Goal: Task Accomplishment & Management: Manage account settings

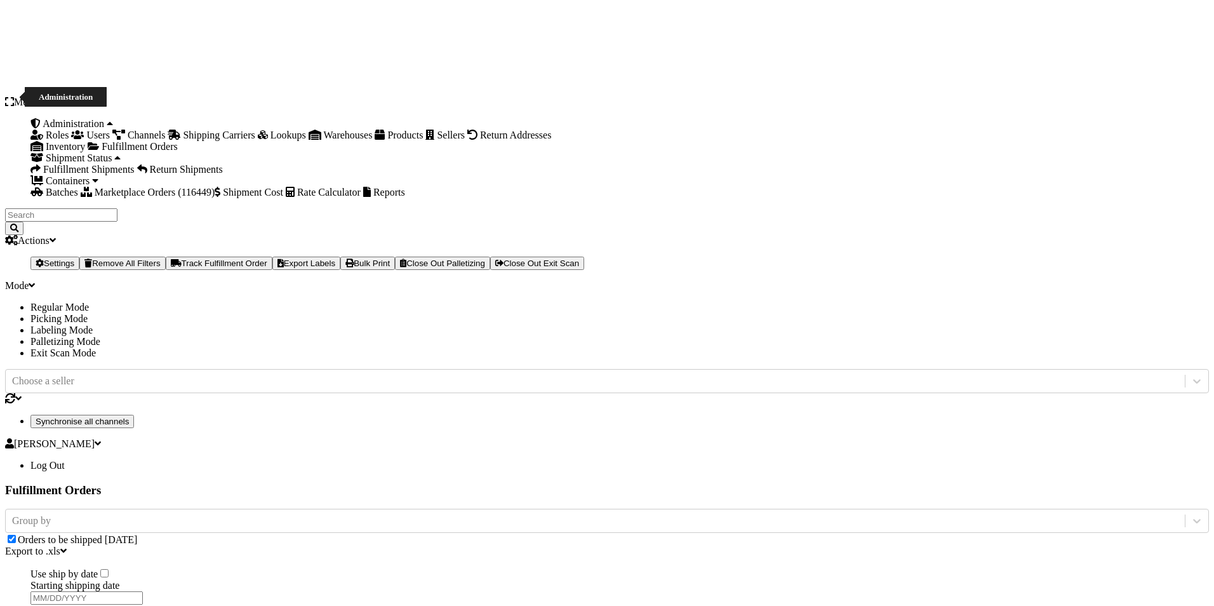
scroll to position [3070, 0]
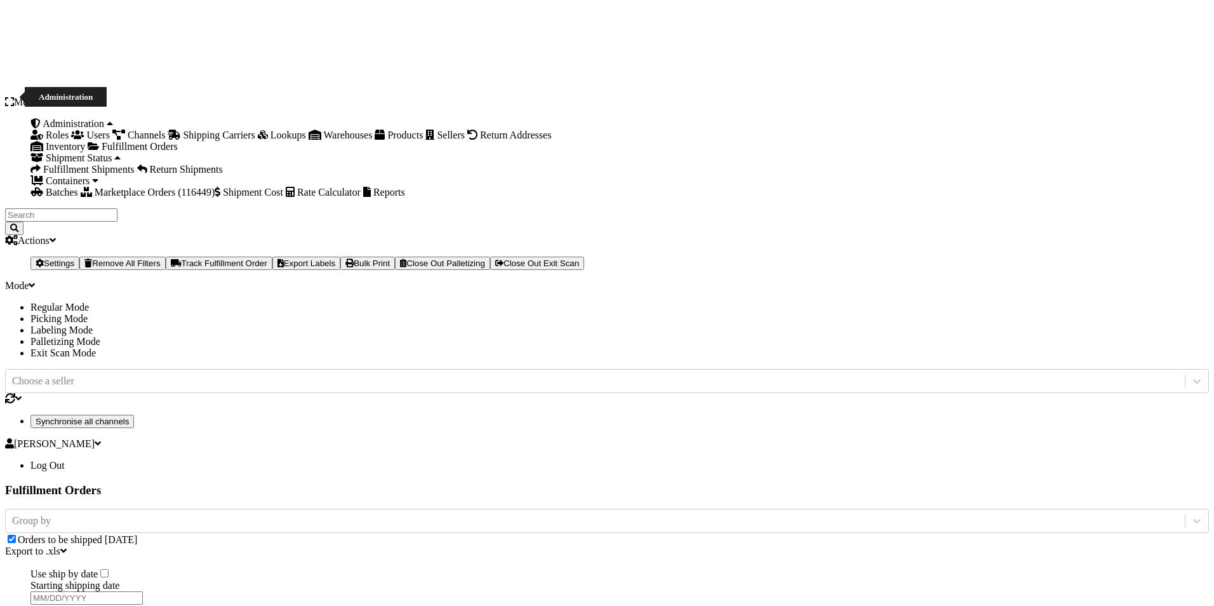
checkbox input "true"
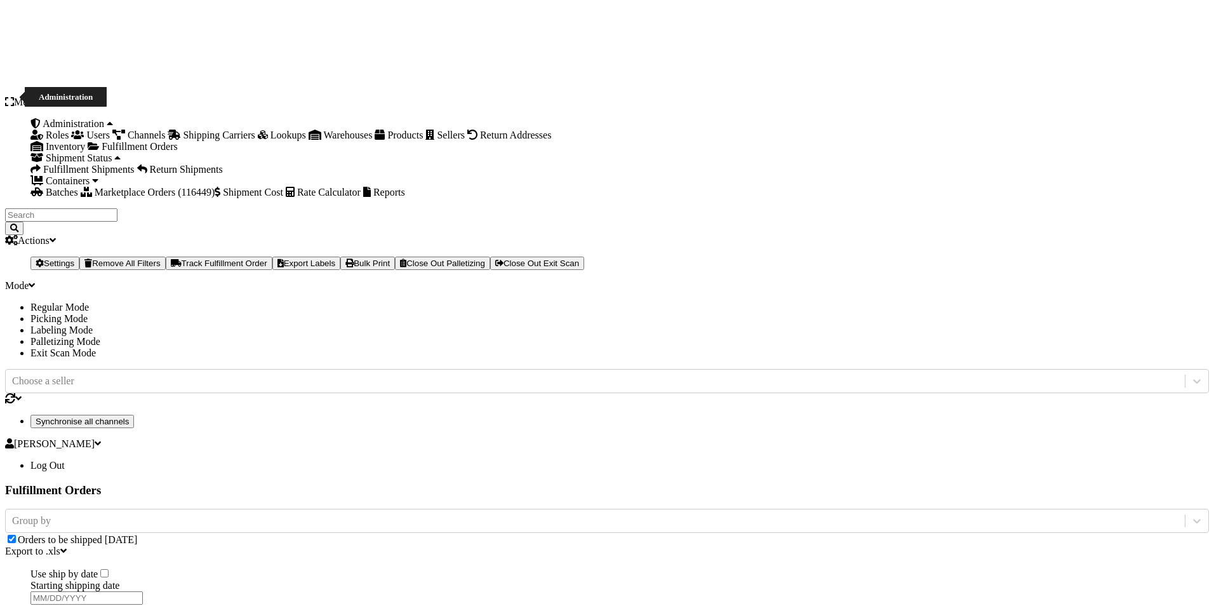
checkbox input "true"
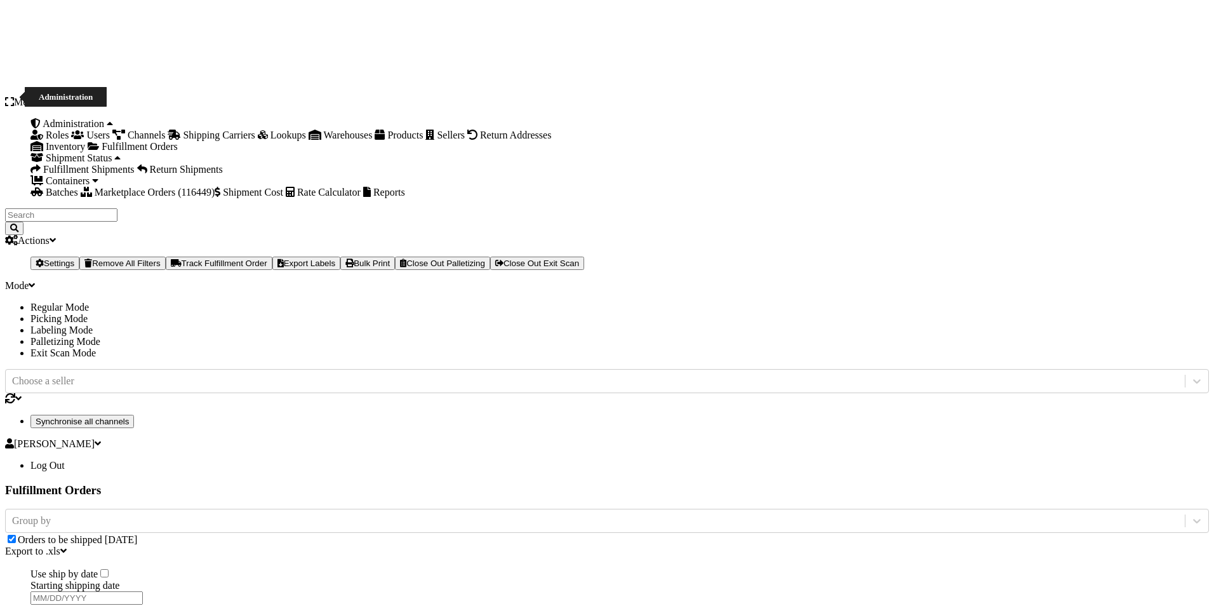
checkbox input "true"
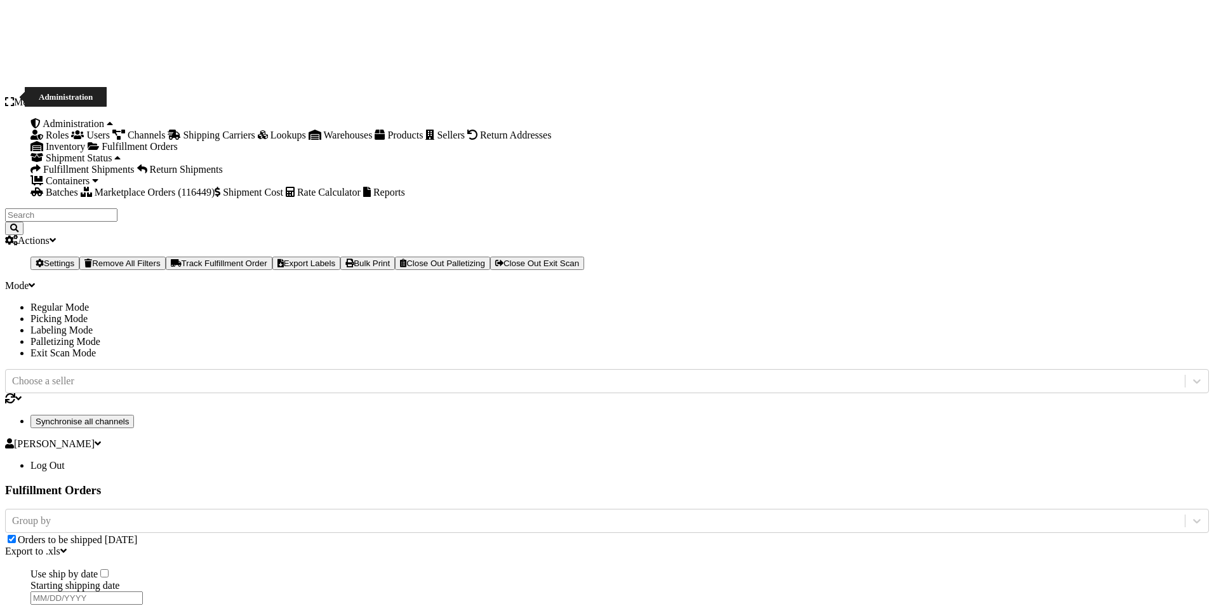
checkbox input "true"
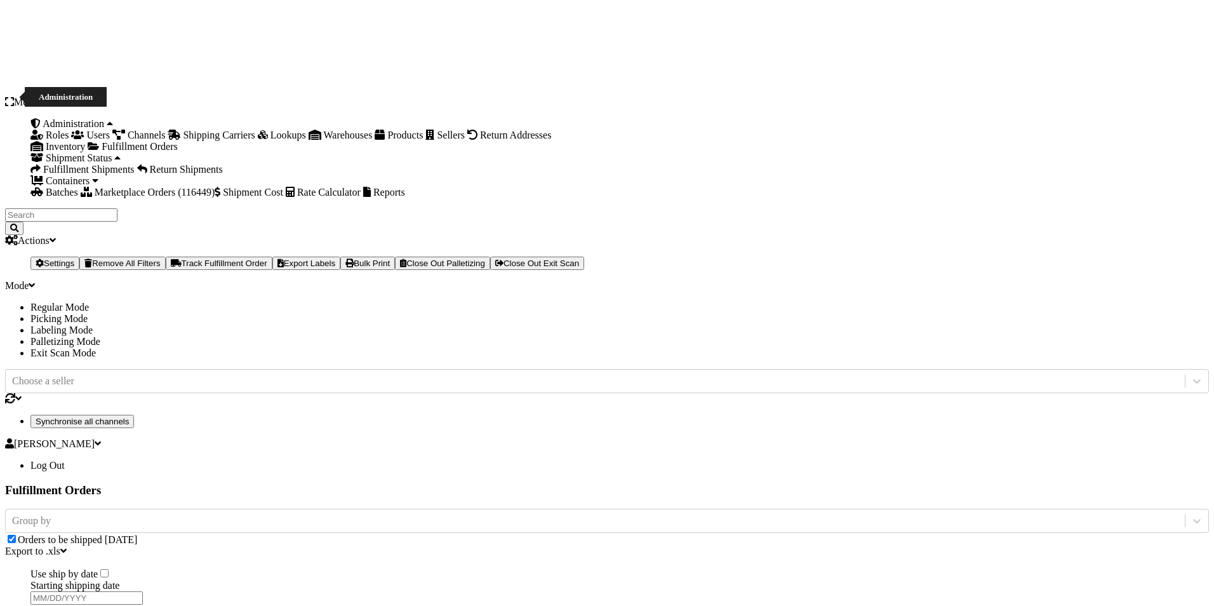
checkbox input "true"
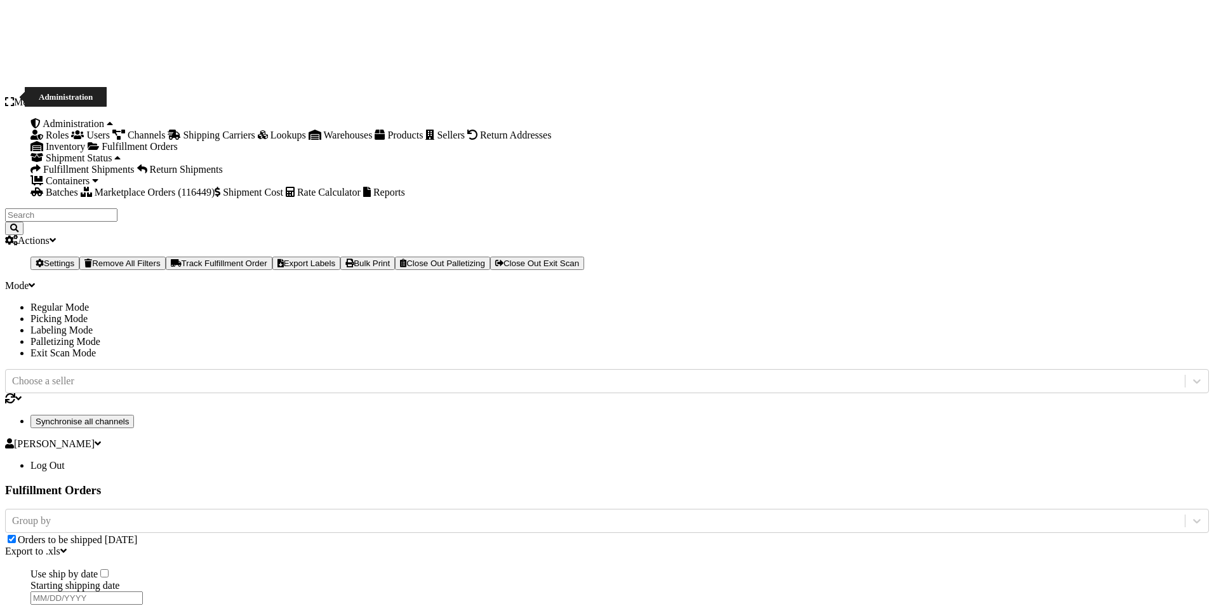
checkbox input "true"
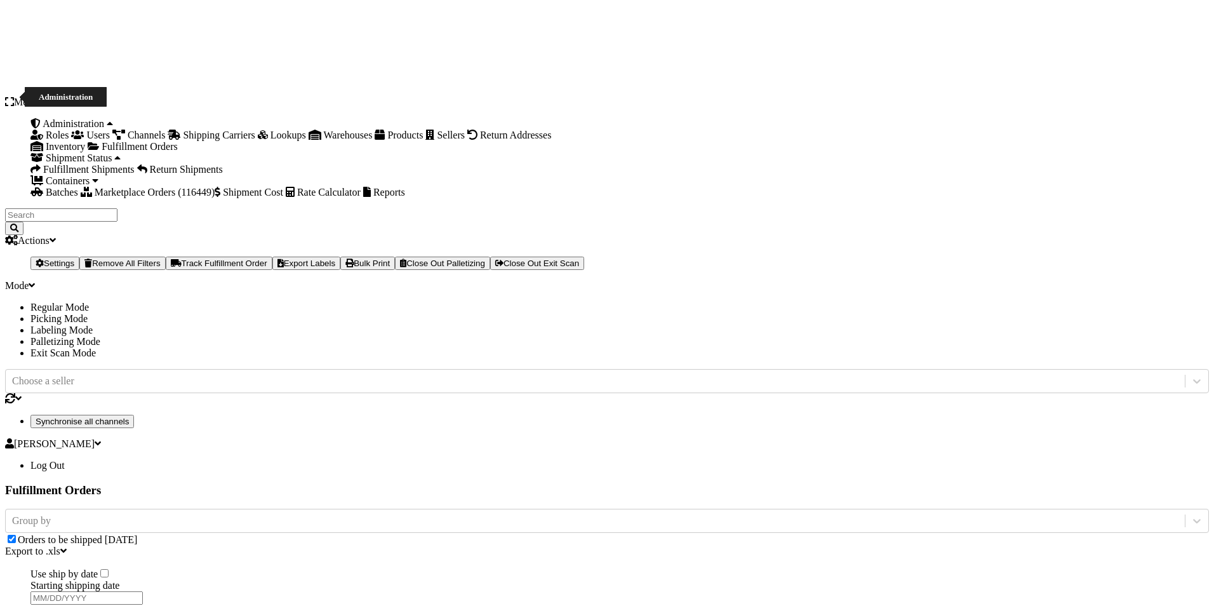
checkbox input "true"
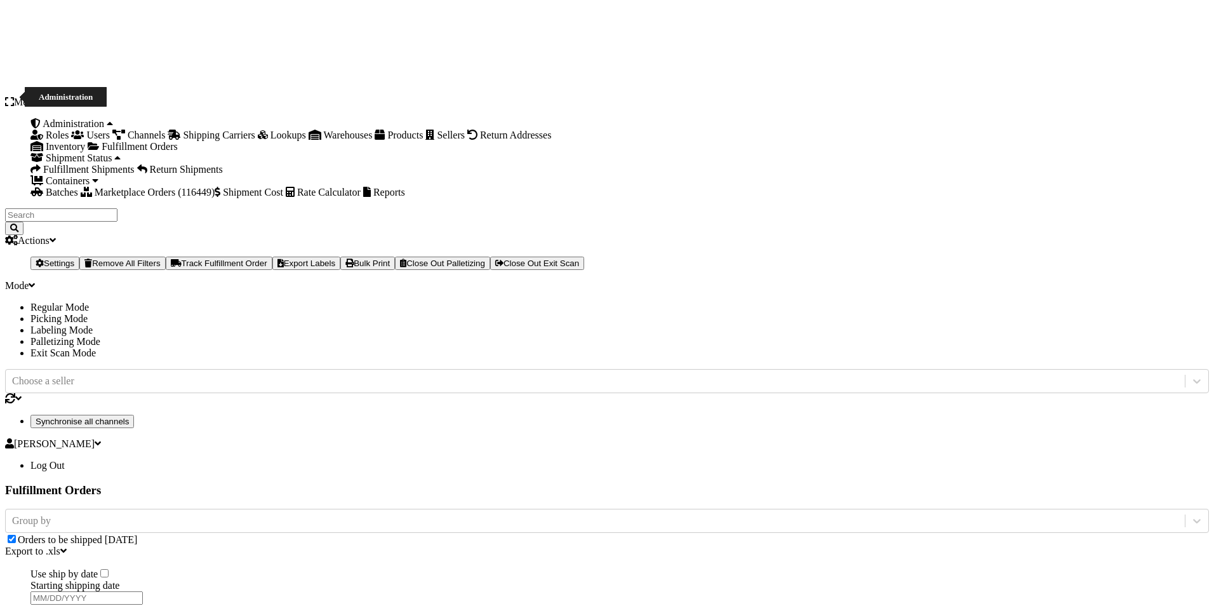
checkbox input "true"
checkbox input "false"
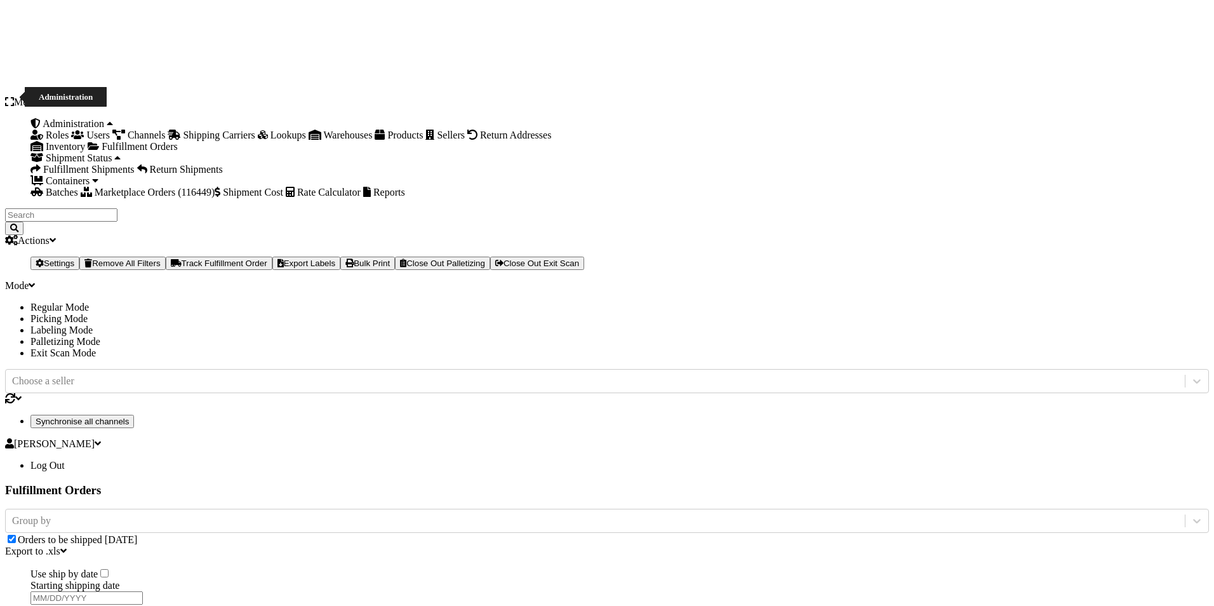
checkbox input "false"
